Goal: Transaction & Acquisition: Purchase product/service

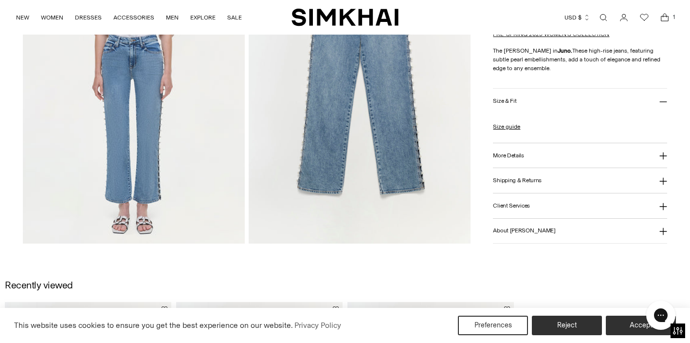
scroll to position [1171, 0]
click at [510, 128] on link "Size guide" at bounding box center [506, 125] width 27 height 9
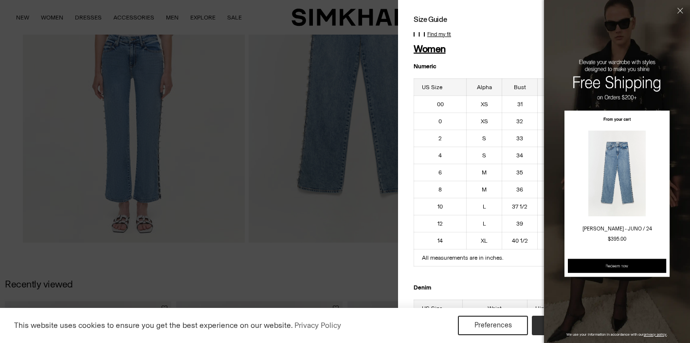
click at [679, 12] on button "Close" at bounding box center [679, 26] width 22 height 52
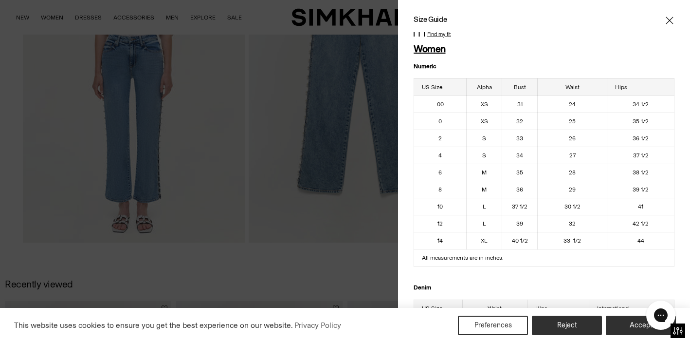
click at [669, 22] on icon "Close" at bounding box center [670, 21] width 8 height 10
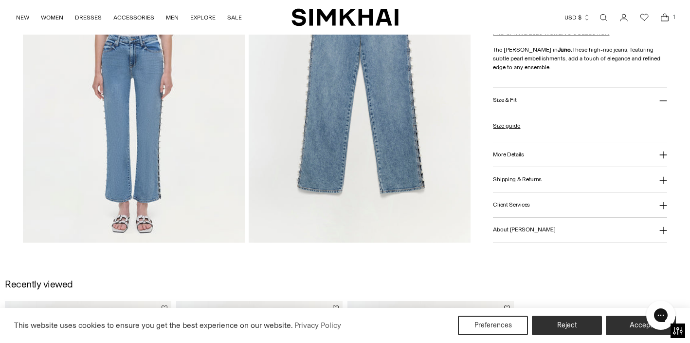
click at [662, 16] on icon "Open cart modal" at bounding box center [664, 18] width 7 height 5
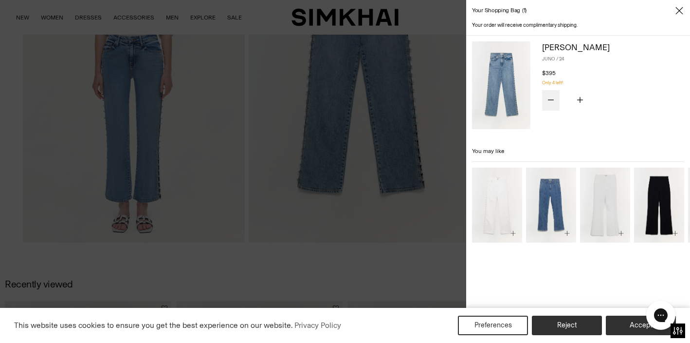
click at [550, 99] on icon "Subtract product quantity" at bounding box center [551, 99] width 6 height 0
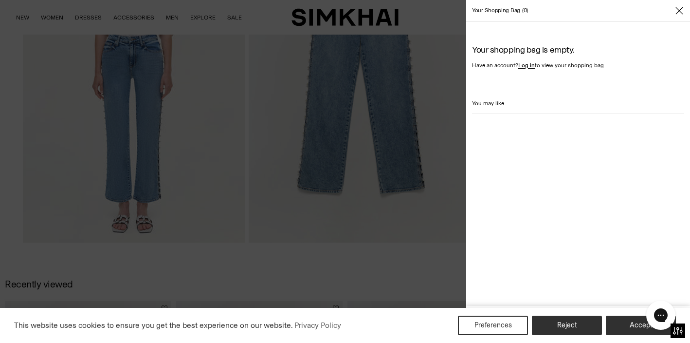
click at [680, 6] on button "Close" at bounding box center [679, 11] width 10 height 10
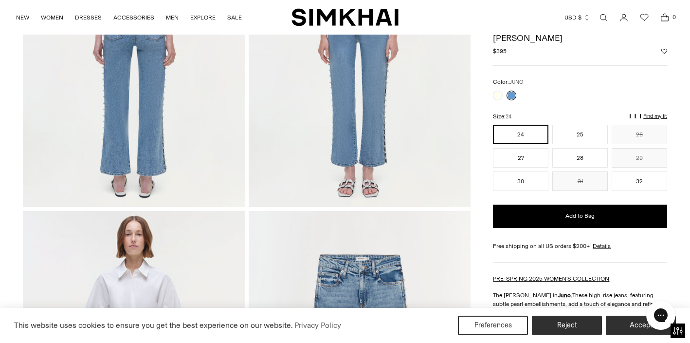
scroll to position [878, 0]
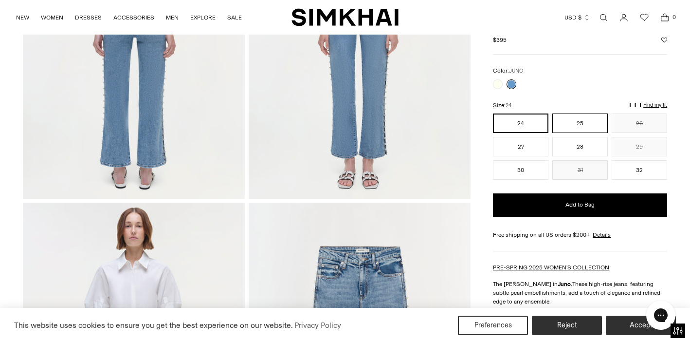
click at [584, 119] on button "25" at bounding box center [579, 122] width 55 height 19
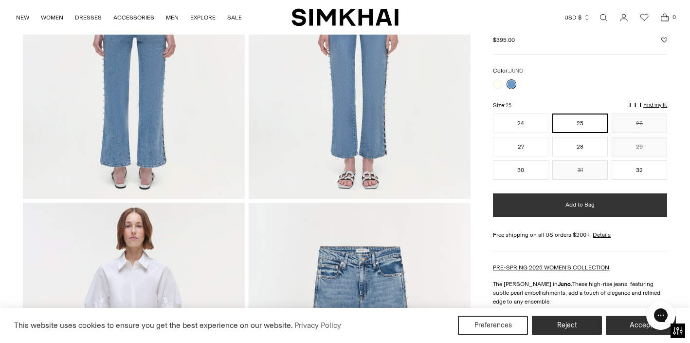
click at [582, 205] on span "Add to Bag" at bounding box center [579, 204] width 29 height 8
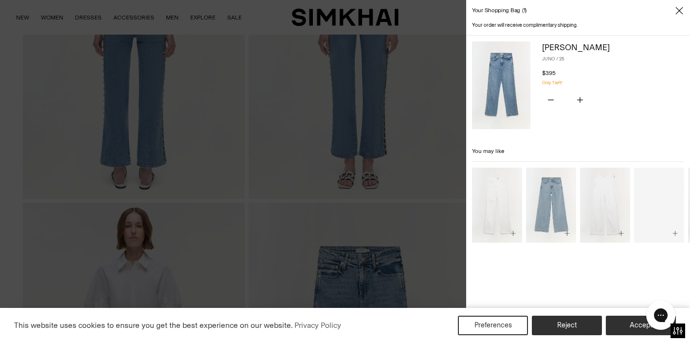
click at [678, 10] on icon "Close" at bounding box center [679, 11] width 8 height 10
